Goal: Information Seeking & Learning: Understand process/instructions

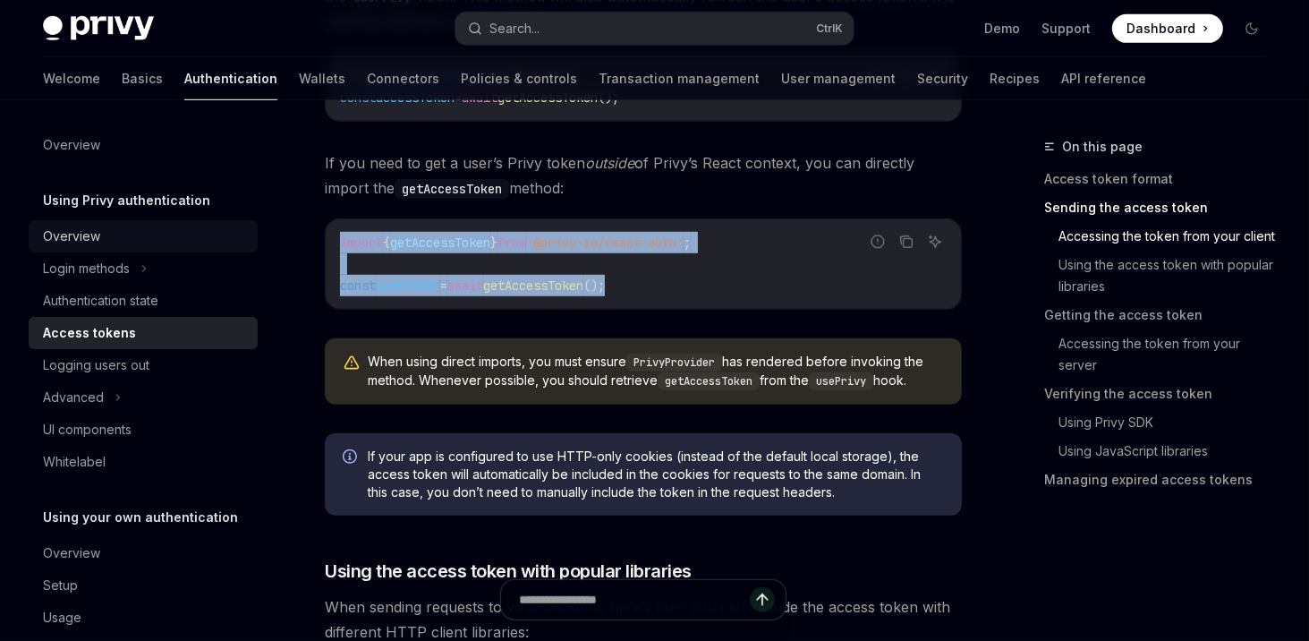
click at [125, 228] on div "Overview" at bounding box center [145, 236] width 204 height 21
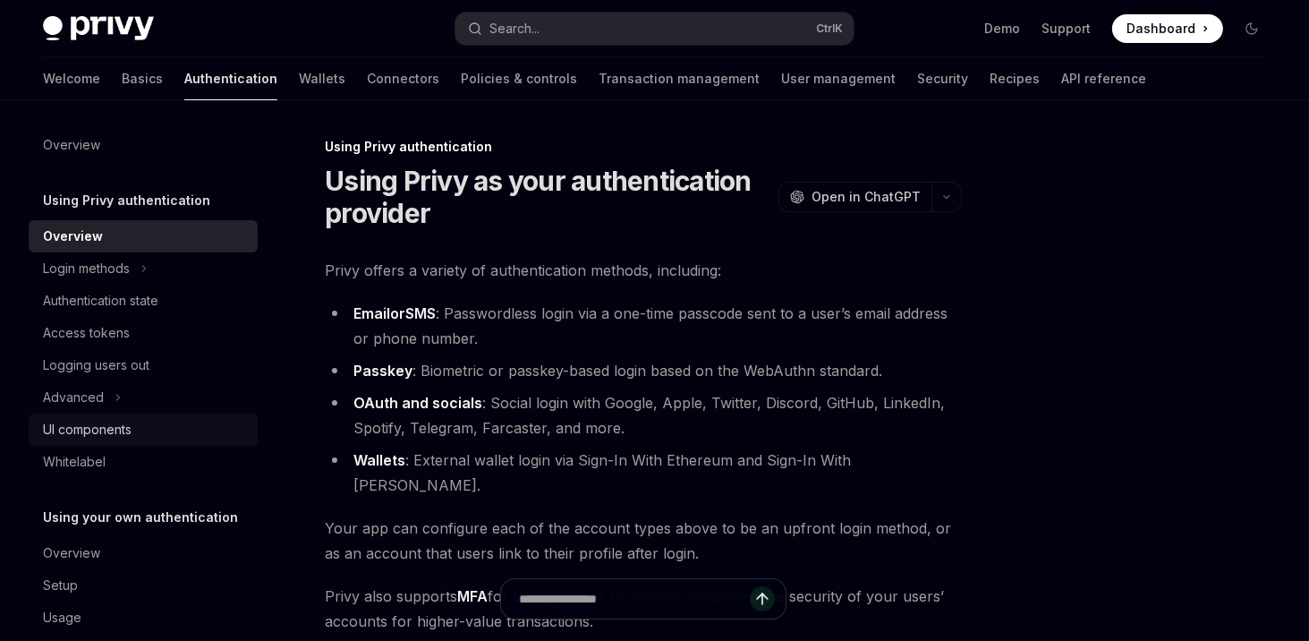
click at [99, 436] on div "UI components" at bounding box center [87, 429] width 89 height 21
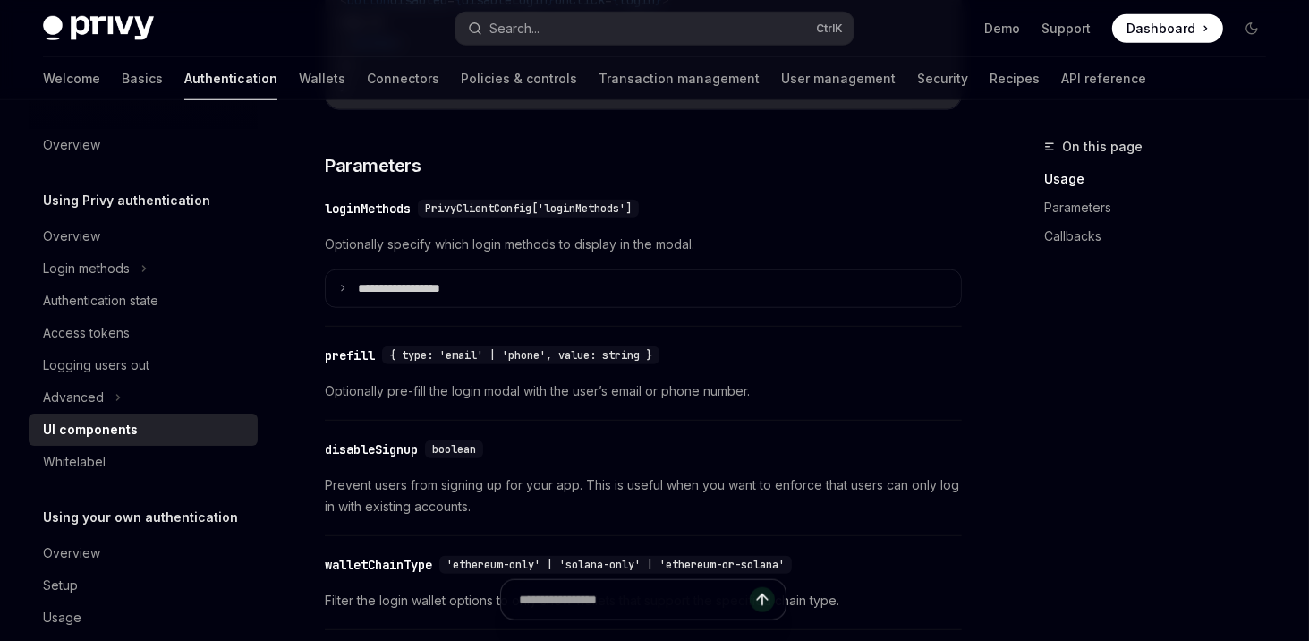
scroll to position [1611, 0]
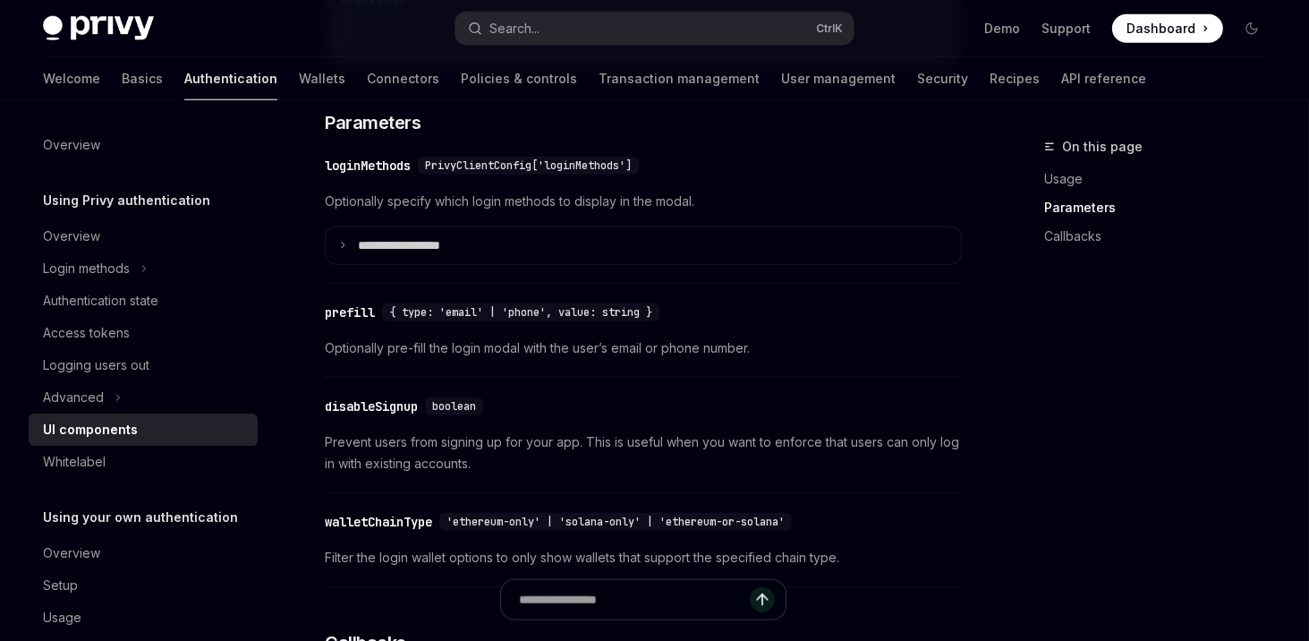
click at [487, 282] on div "**********" at bounding box center [643, 215] width 637 height 139
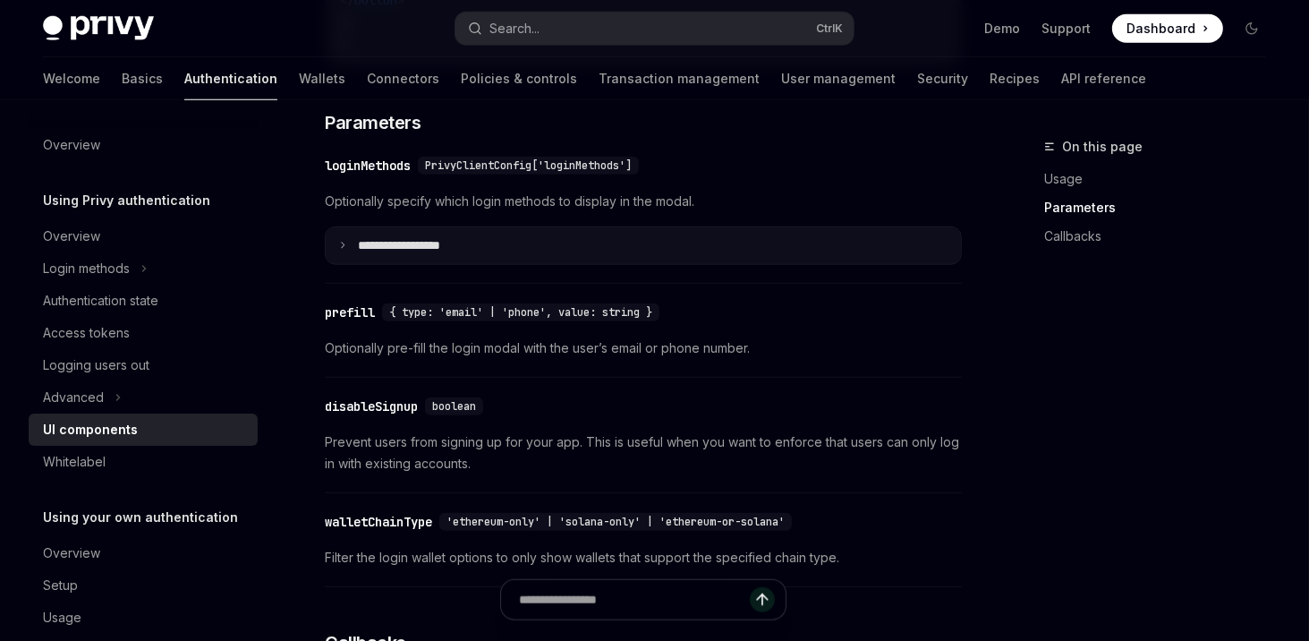
click at [492, 265] on summary "**********" at bounding box center [643, 246] width 635 height 38
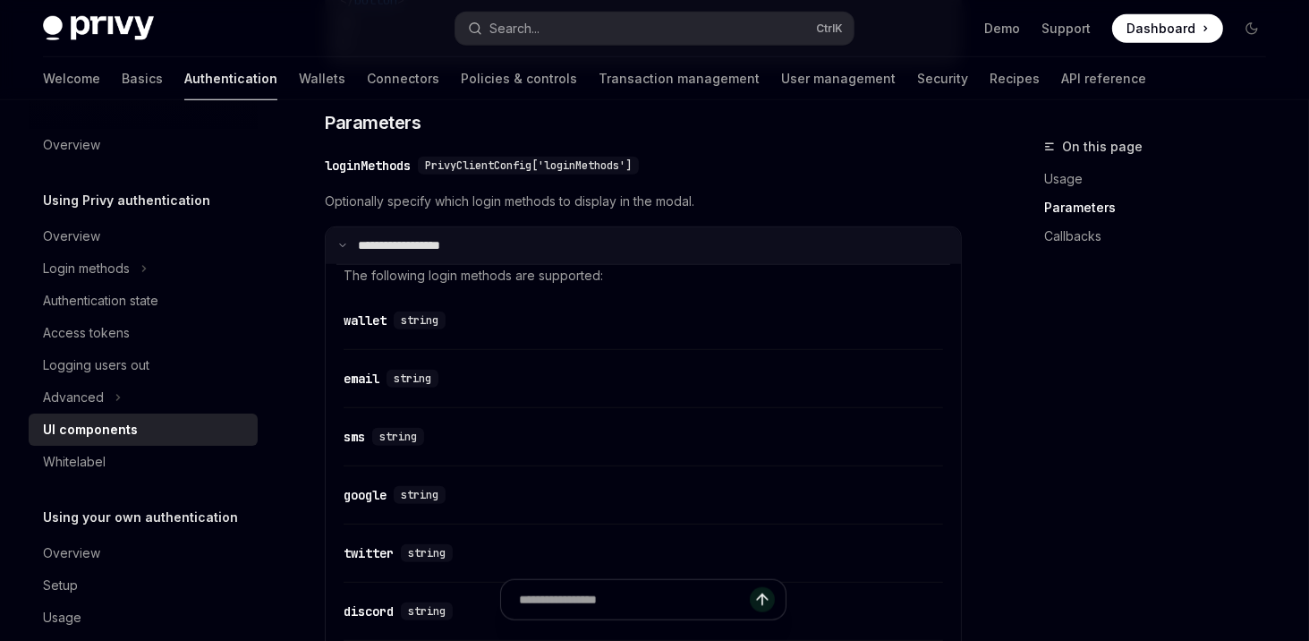
click at [492, 265] on summary "**********" at bounding box center [643, 246] width 635 height 38
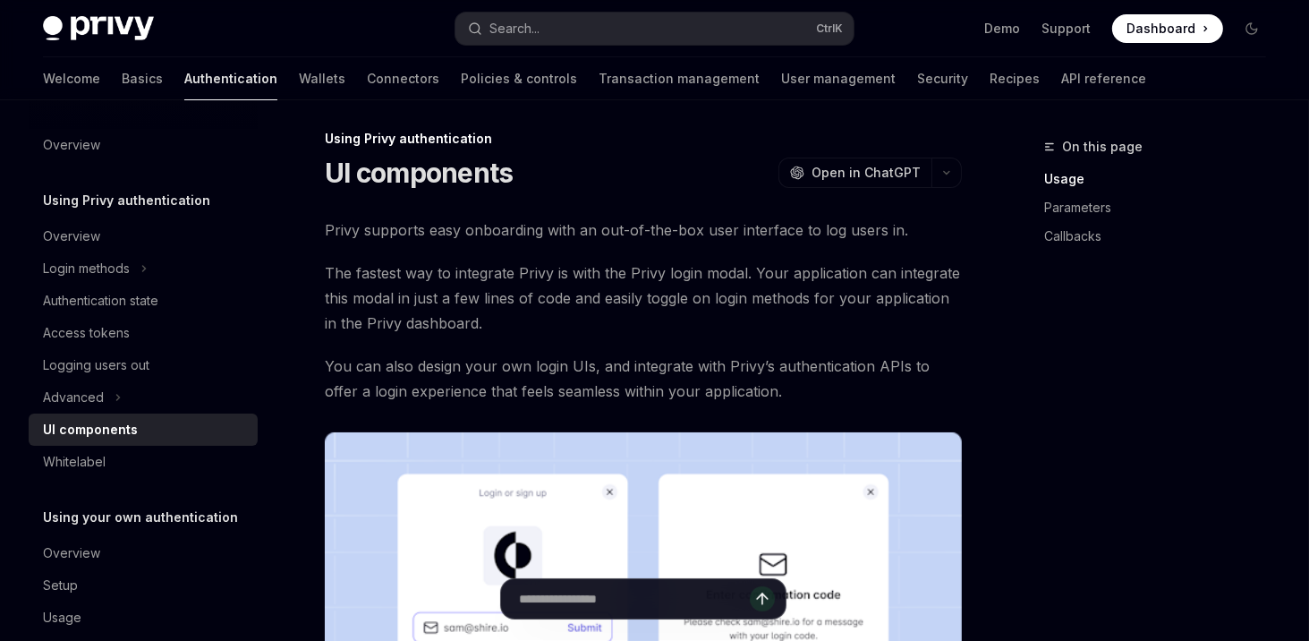
scroll to position [0, 0]
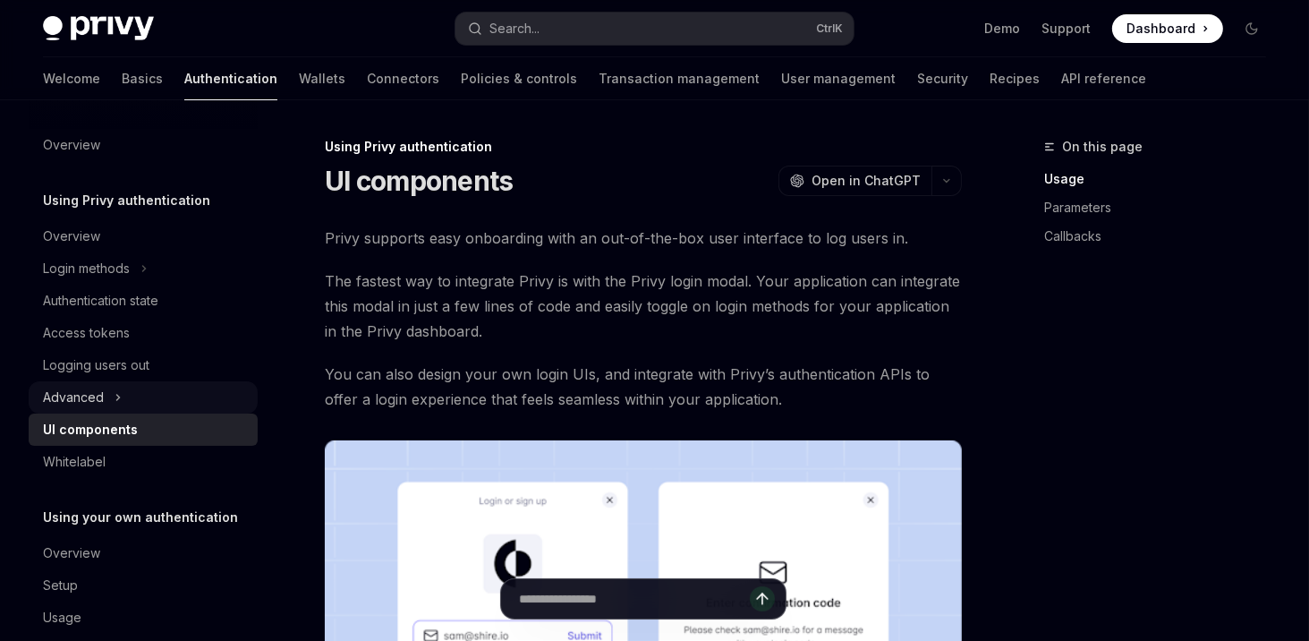
click at [118, 399] on icon at bounding box center [118, 397] width 7 height 21
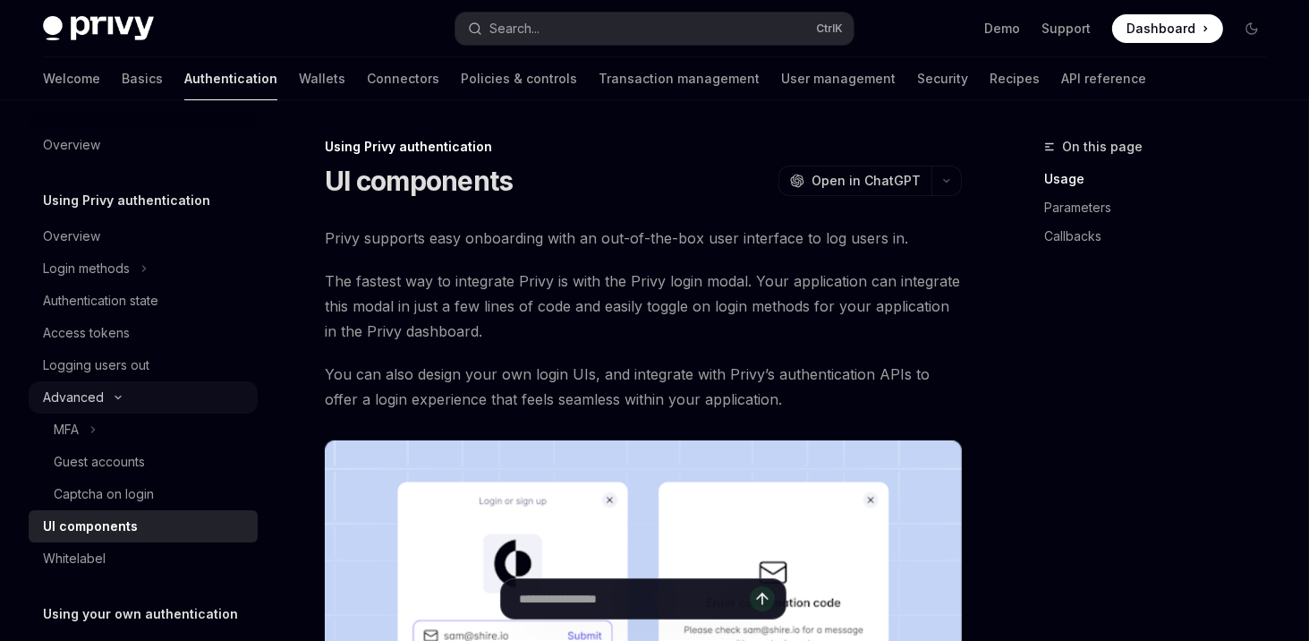
click at [118, 399] on icon at bounding box center [117, 397] width 21 height 7
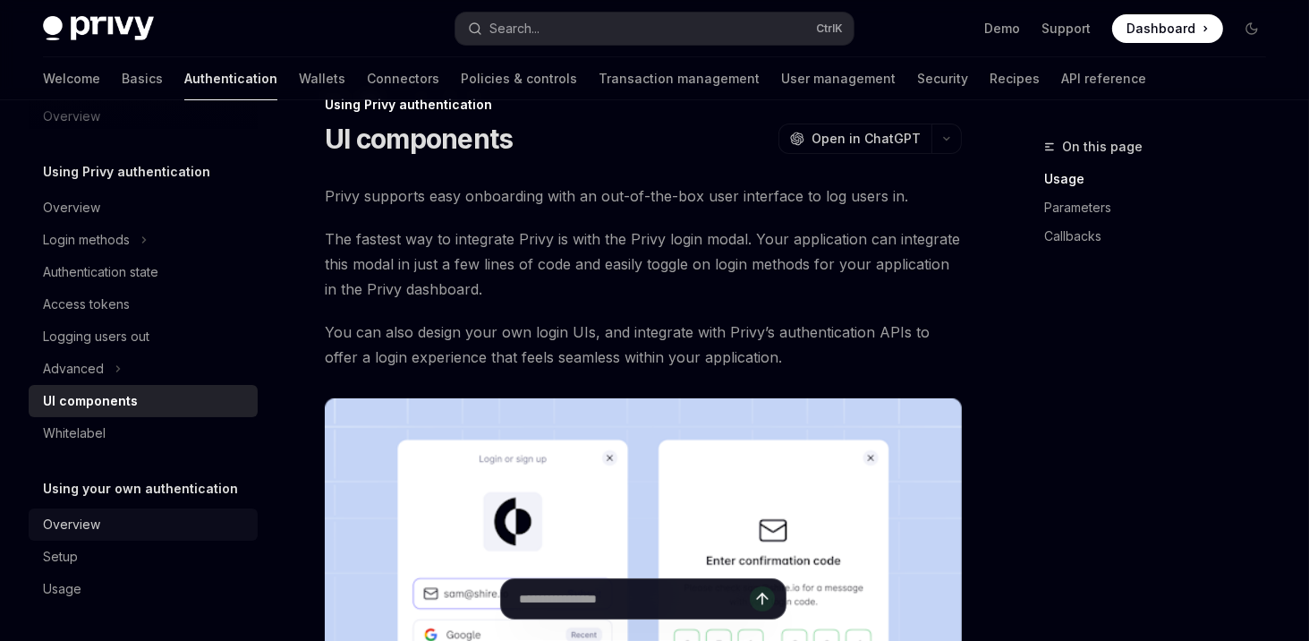
scroll to position [107, 0]
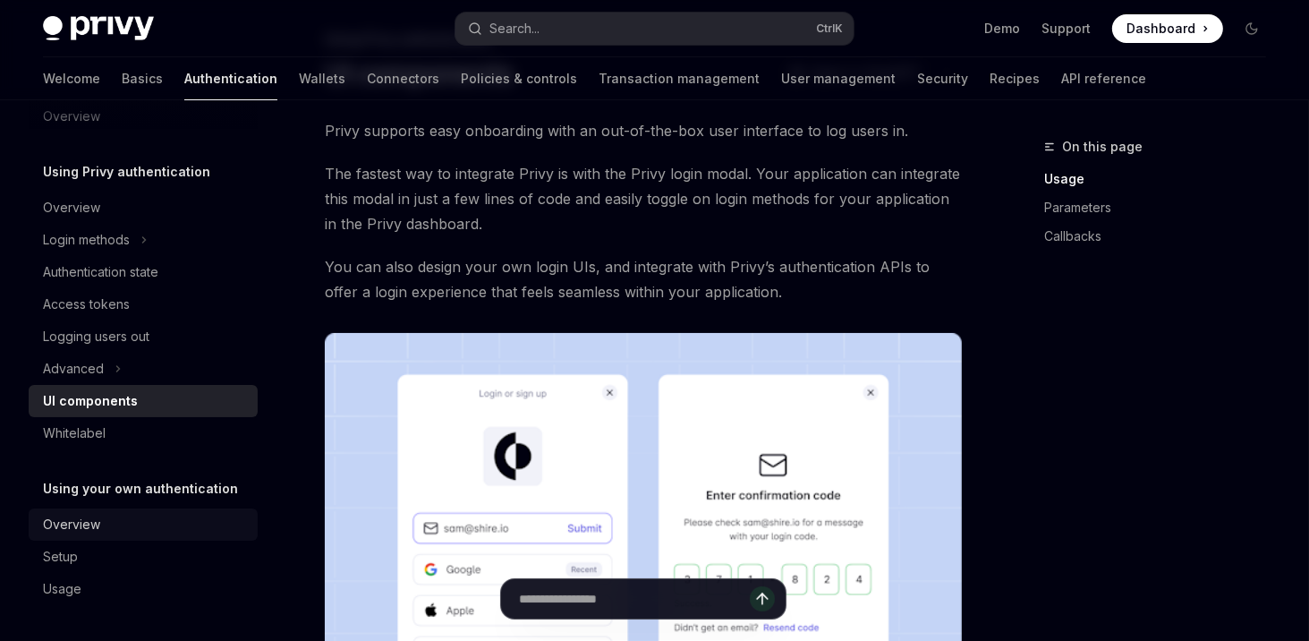
click at [150, 511] on link "Overview" at bounding box center [143, 524] width 229 height 32
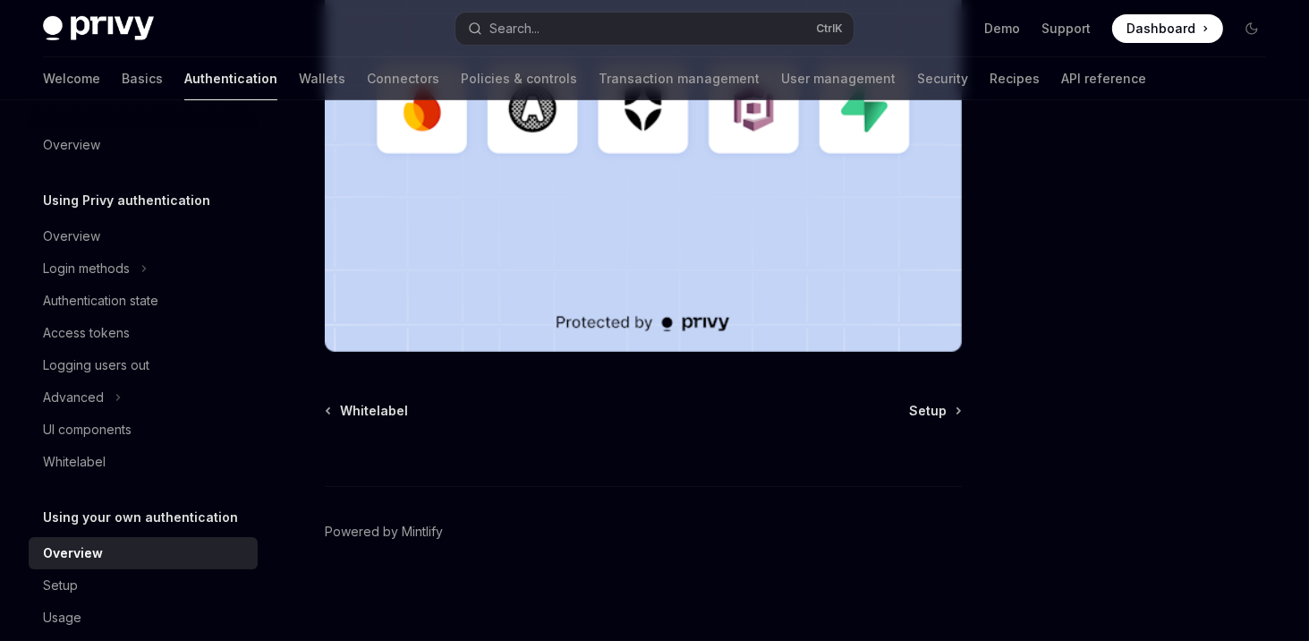
click at [116, 128] on div at bounding box center [143, 114] width 229 height 29
click at [299, 71] on link "Wallets" at bounding box center [322, 78] width 47 height 43
type textarea "*"
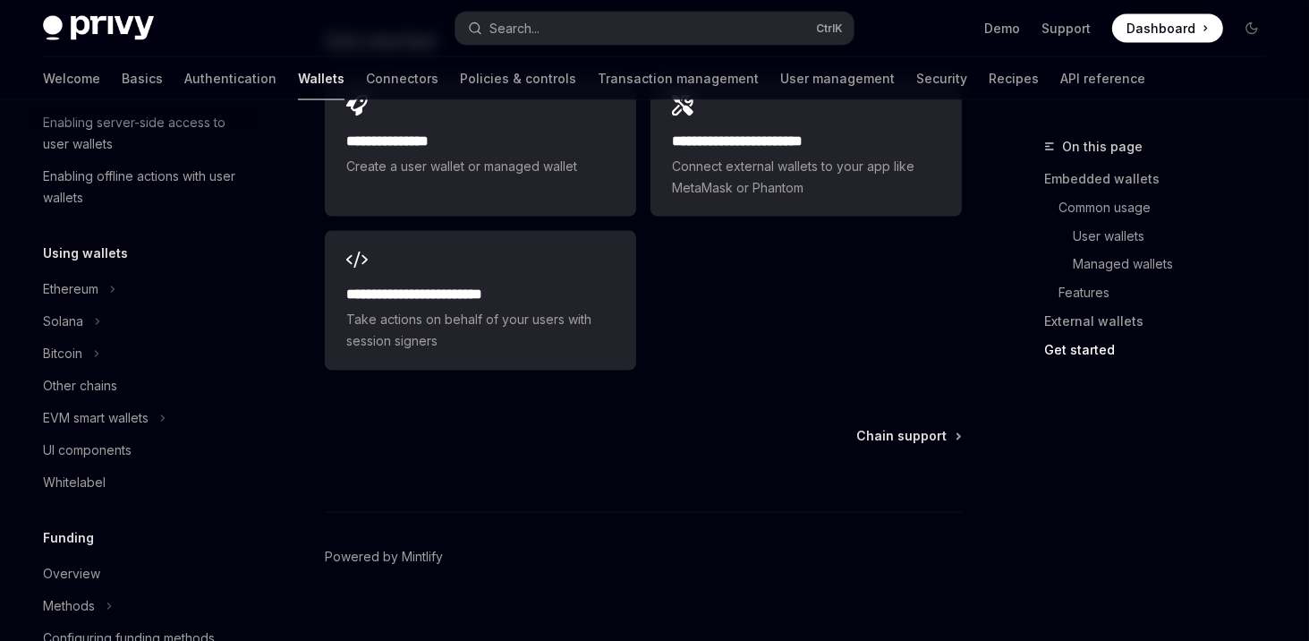
scroll to position [322, 0]
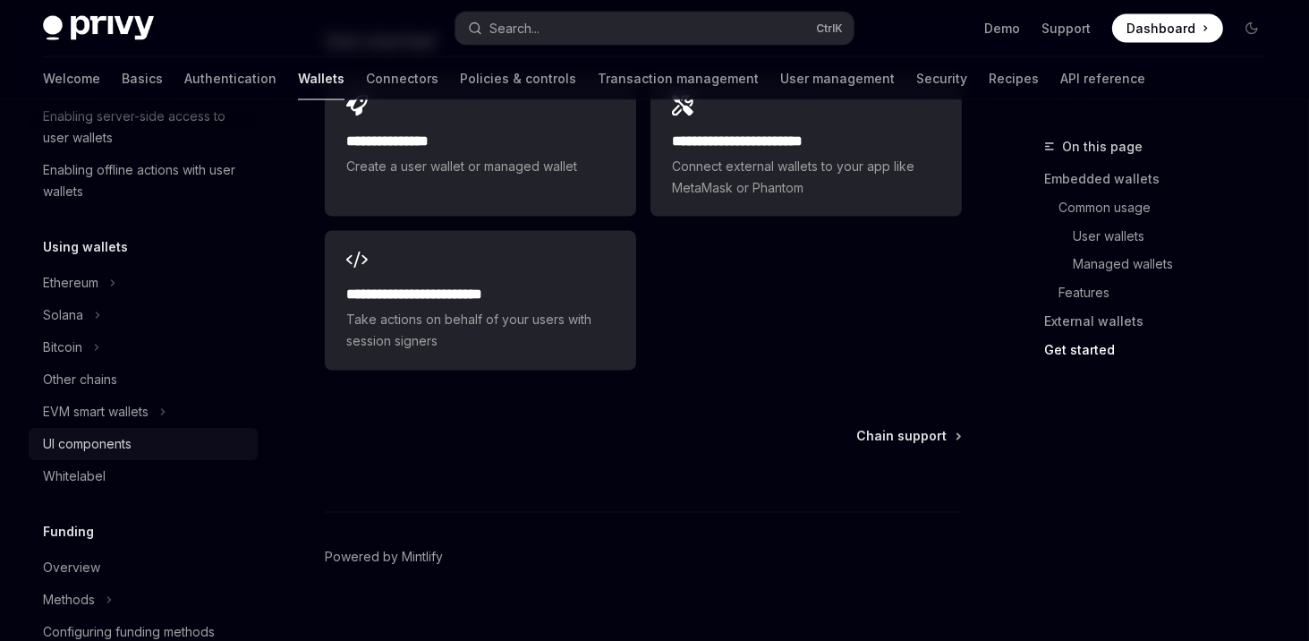
click at [81, 430] on link "UI components" at bounding box center [143, 444] width 229 height 32
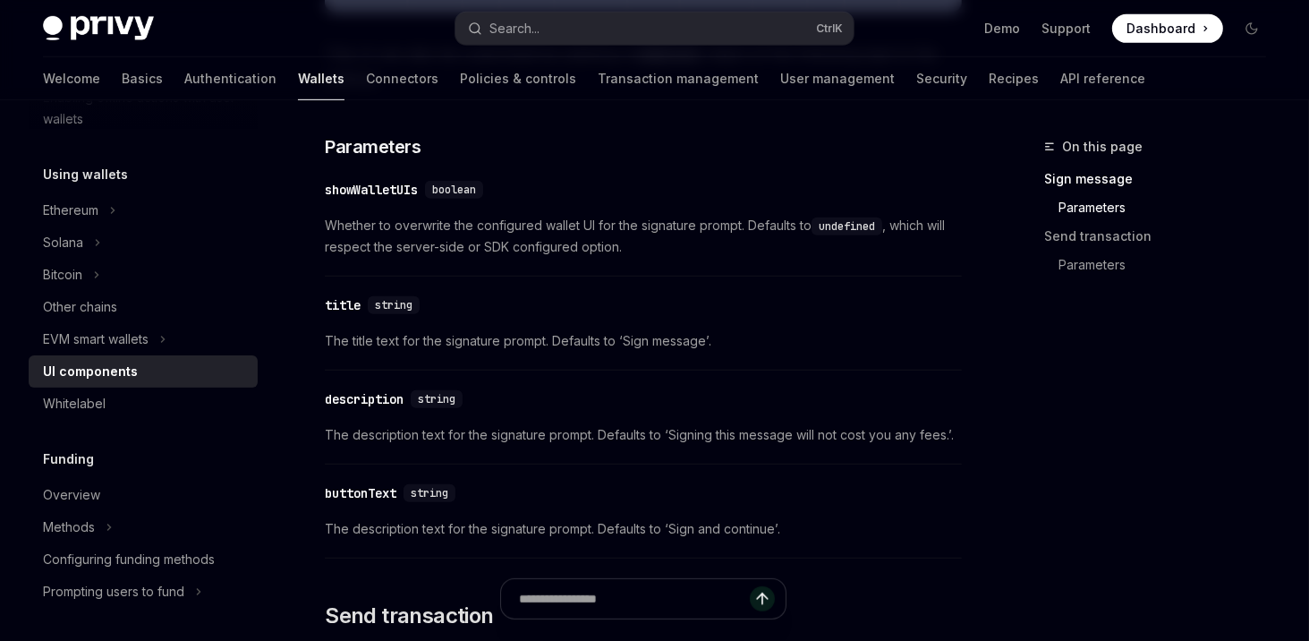
scroll to position [966, 0]
drag, startPoint x: 321, startPoint y: 294, endPoint x: 367, endPoint y: 300, distance: 46.0
copy div "title"
click at [184, 76] on link "Authentication" at bounding box center [230, 78] width 92 height 43
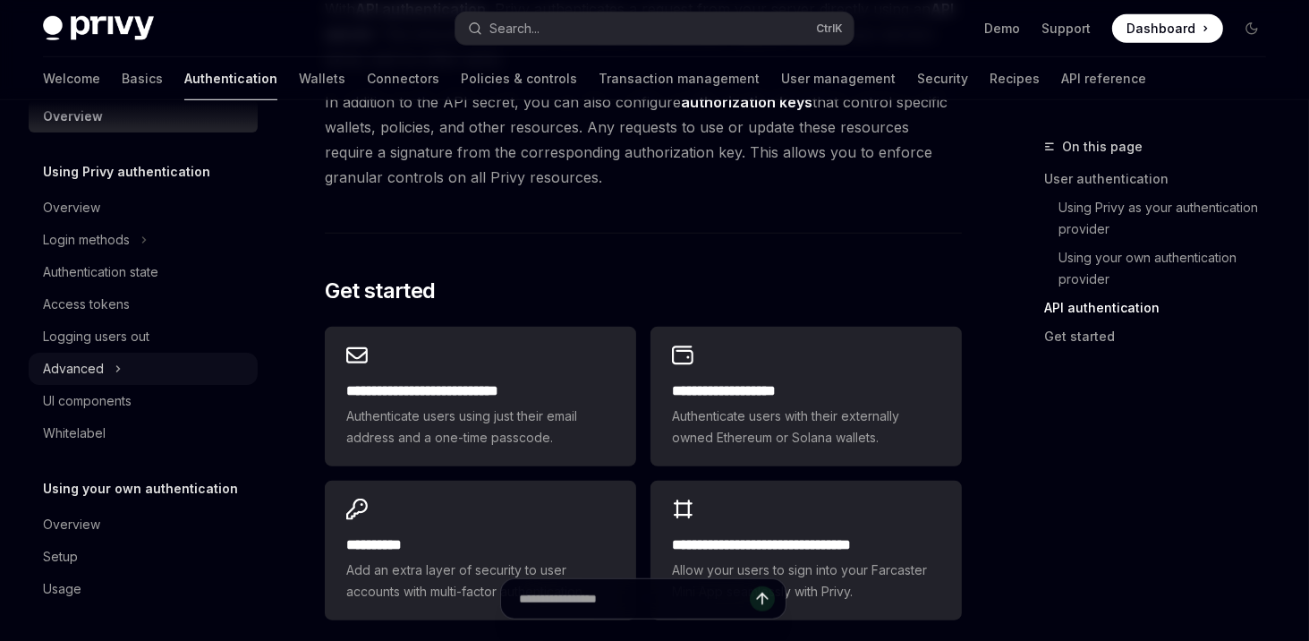
scroll to position [1396, 0]
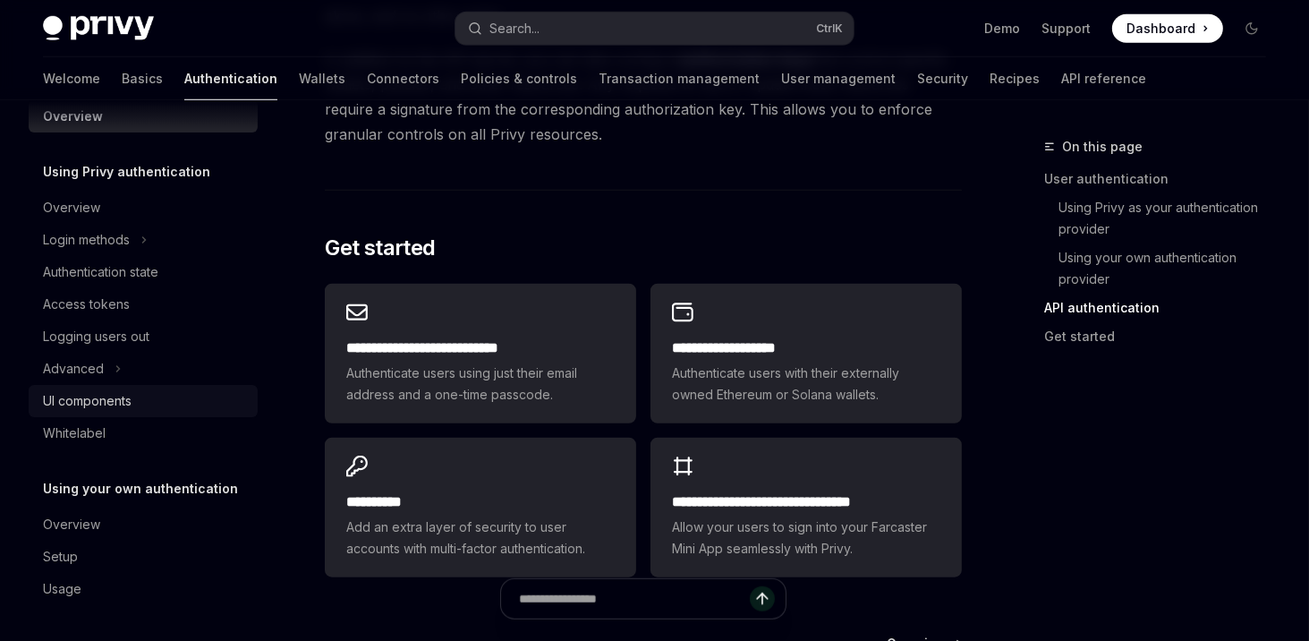
click at [120, 398] on div "UI components" at bounding box center [87, 400] width 89 height 21
type textarea "*"
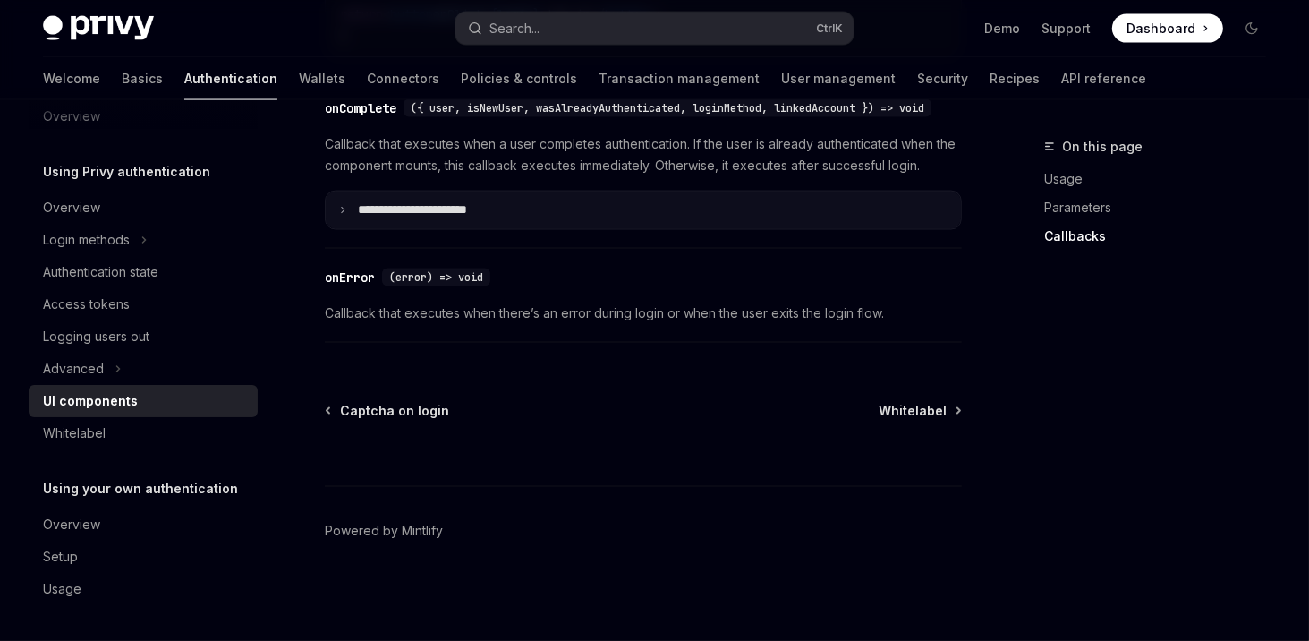
scroll to position [2783, 0]
